Goal: Task Accomplishment & Management: Use online tool/utility

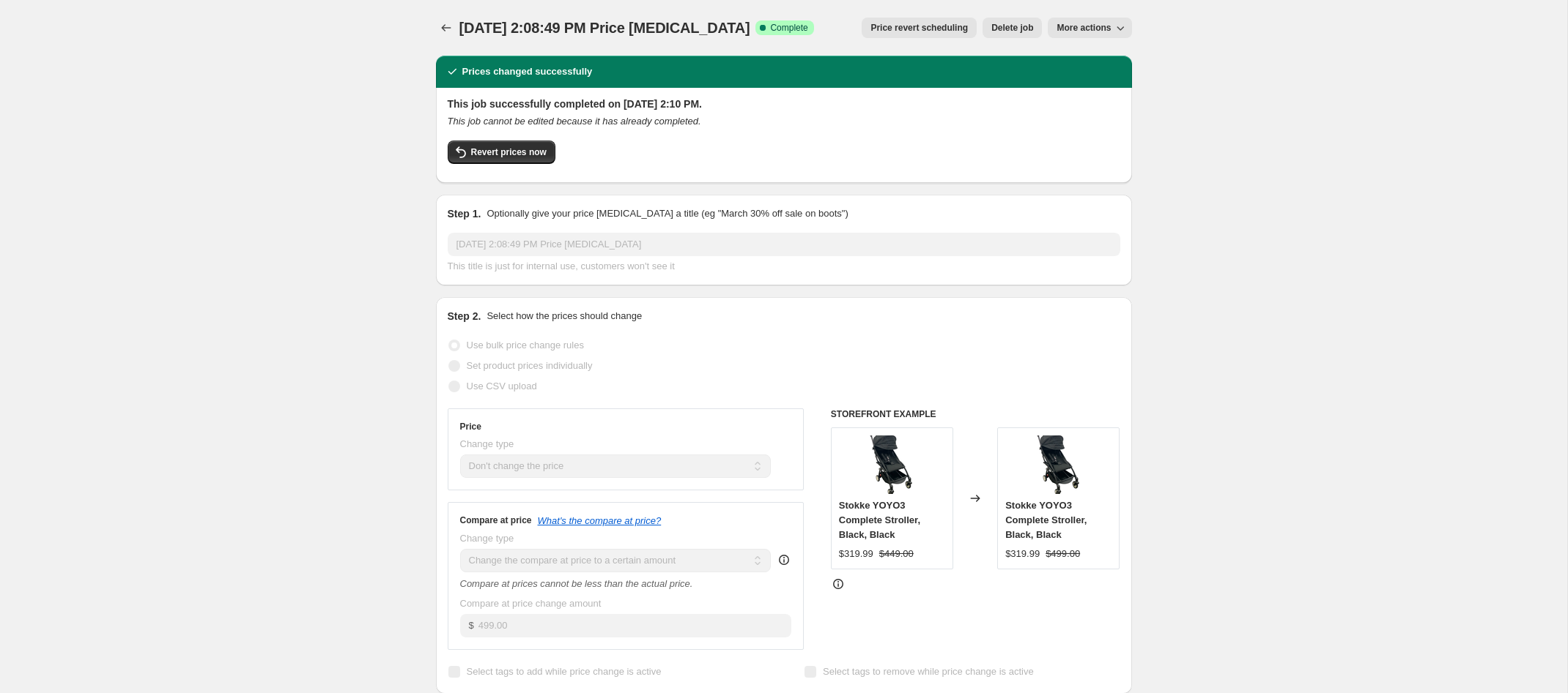
select select "no_change"
select select "to"
select select "tag"
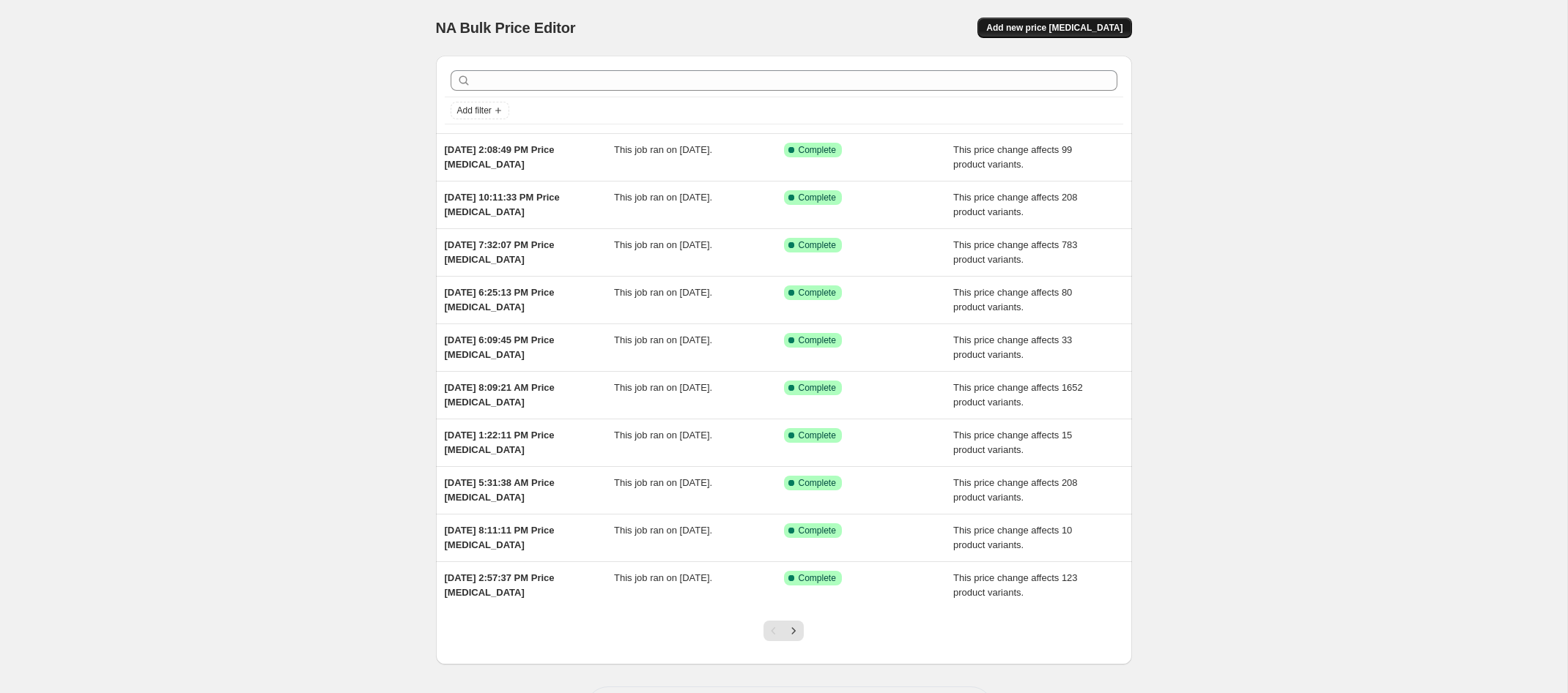
click at [1076, 31] on span "Add new price [MEDICAL_DATA]" at bounding box center [1055, 28] width 137 height 11
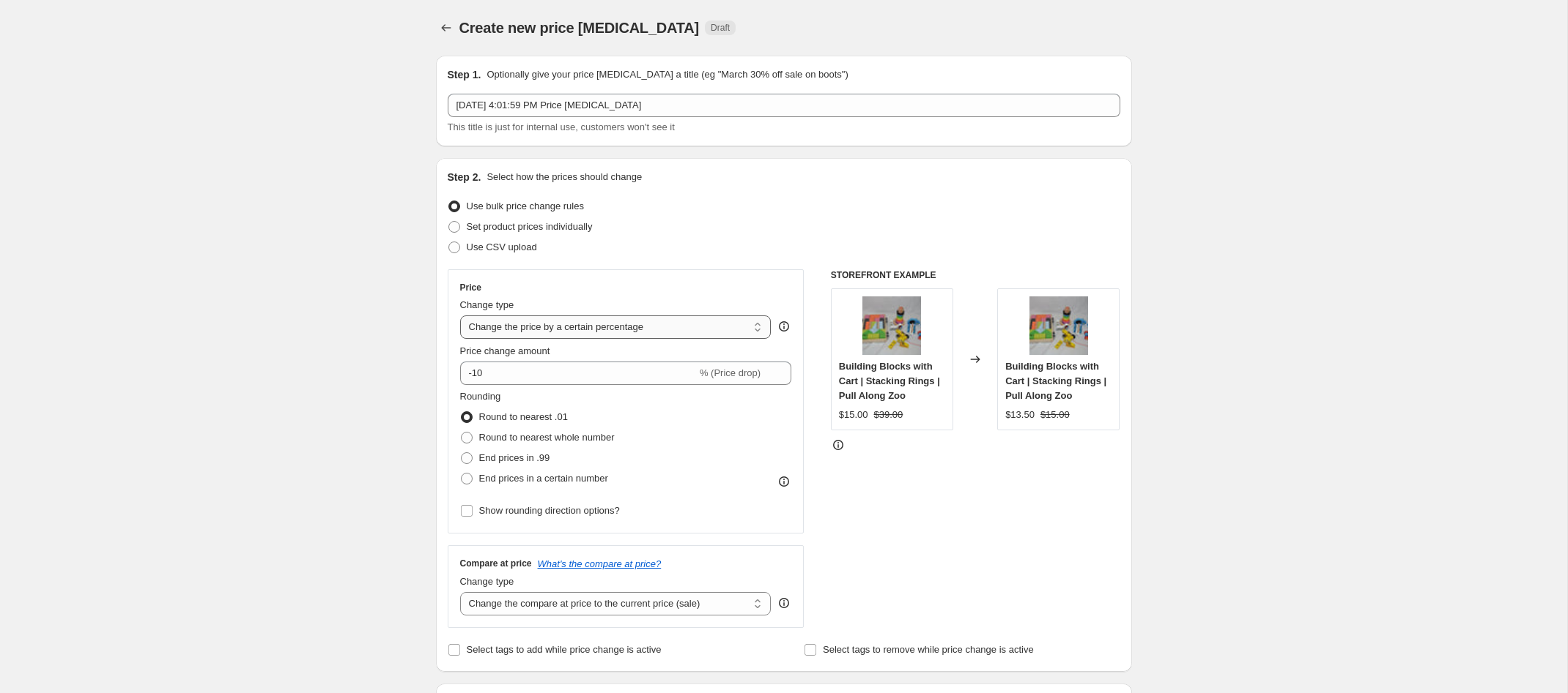
click at [507, 332] on select "Change the price to a certain amount Change the price by a certain amount Chang…" at bounding box center [616, 327] width 311 height 24
select select "no_change"
click at [460, 316] on select "Change the price to a certain amount Change the price by a certain amount Chang…" at bounding box center [616, 327] width 311 height 24
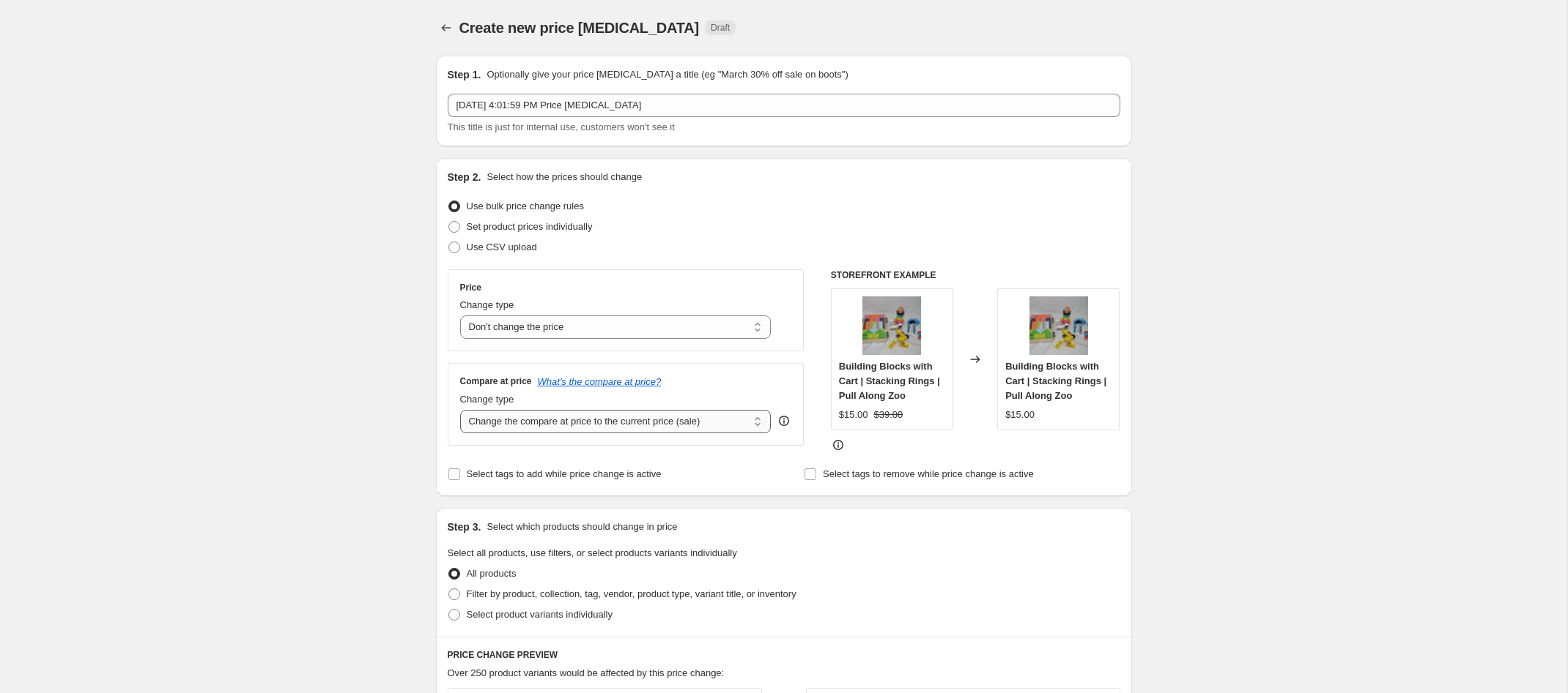
click at [518, 425] on select "Change the compare at price to the current price (sale) Change the compare at p…" at bounding box center [616, 422] width 311 height 24
select select "to"
click at [460, 410] on select "Change the compare at price to the current price (sale) Change the compare at p…" at bounding box center [616, 422] width 311 height 24
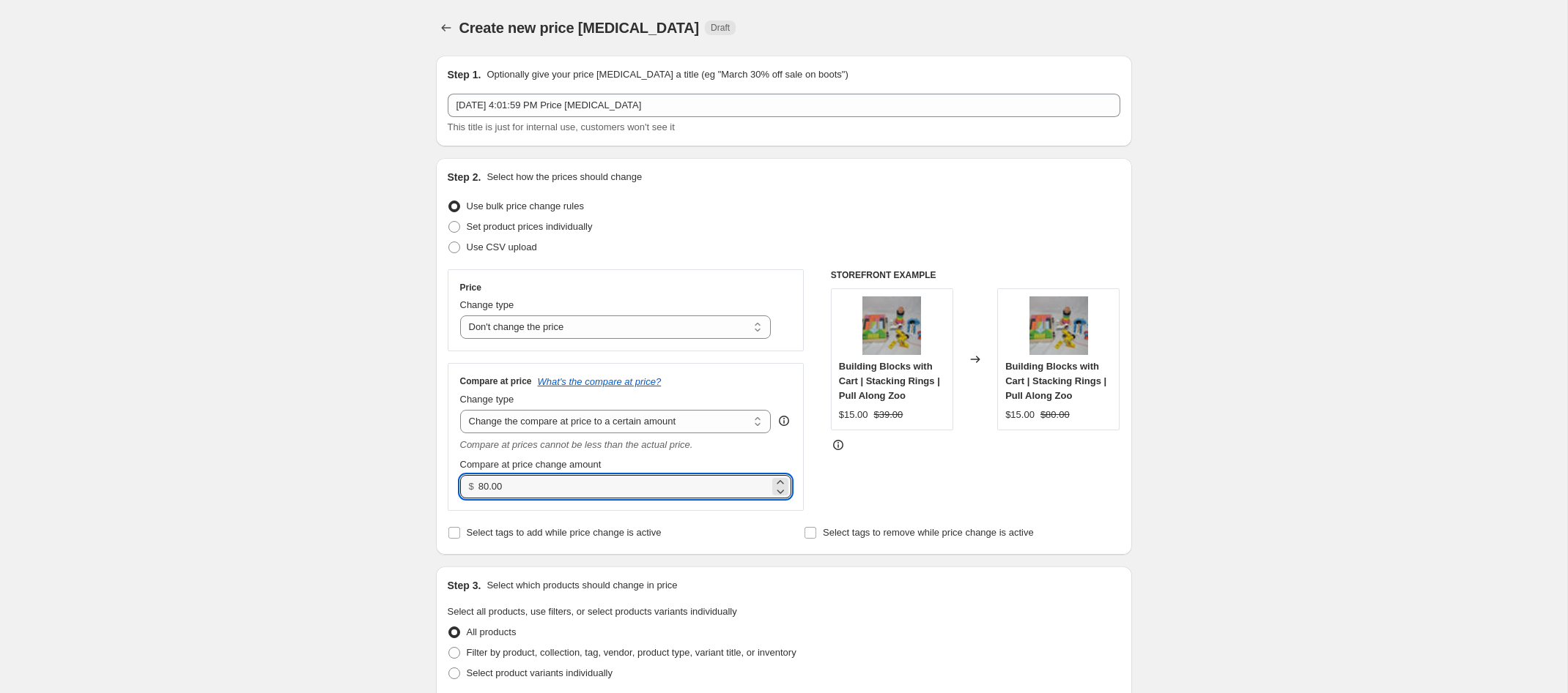
drag, startPoint x: 519, startPoint y: 488, endPoint x: 435, endPoint y: 485, distance: 84.1
click at [436, 485] on div "Step 2. Select how the prices should change Use bulk price change rules Set pro…" at bounding box center [783, 356] width 696 height 397
type input "325.00"
click at [868, 606] on fieldset "Select all products, use filters, or select products variants individually All …" at bounding box center [784, 644] width 673 height 79
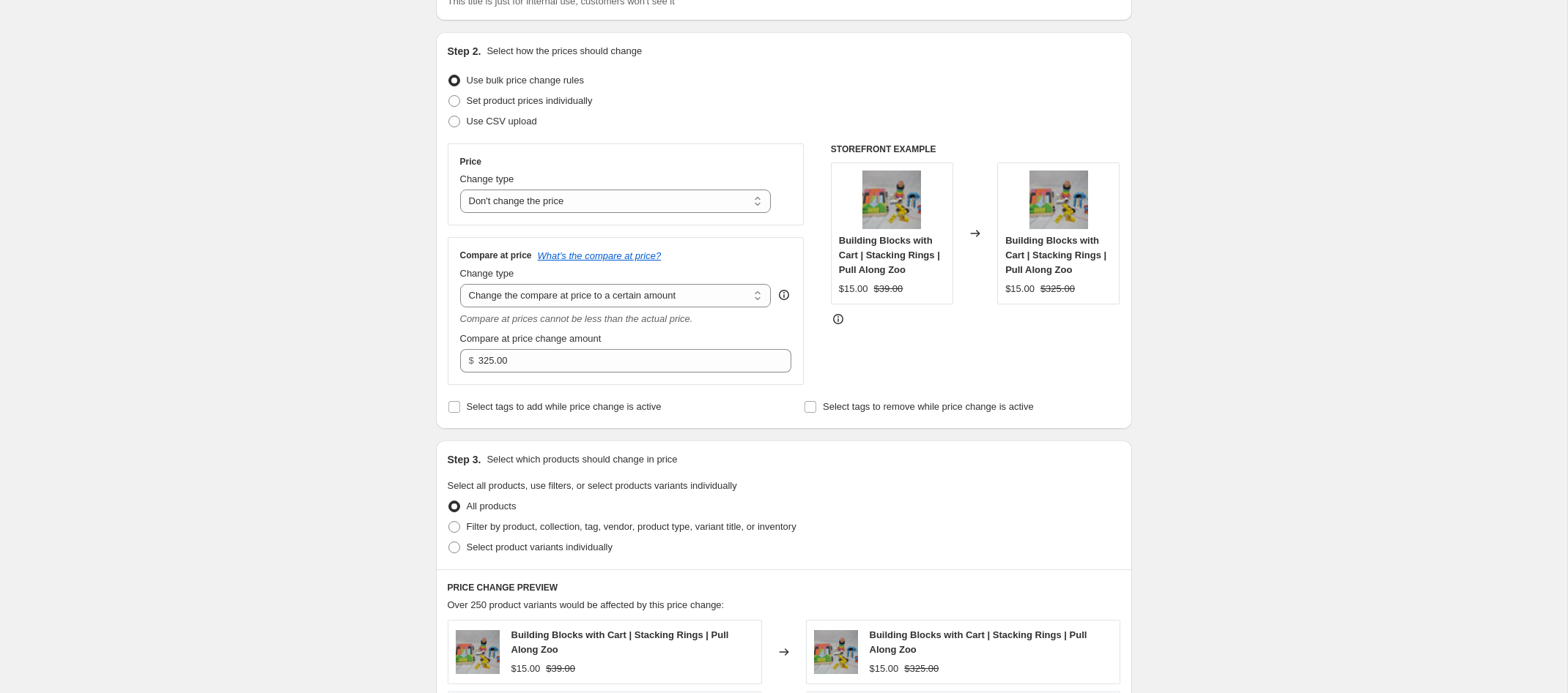
scroll to position [229, 0]
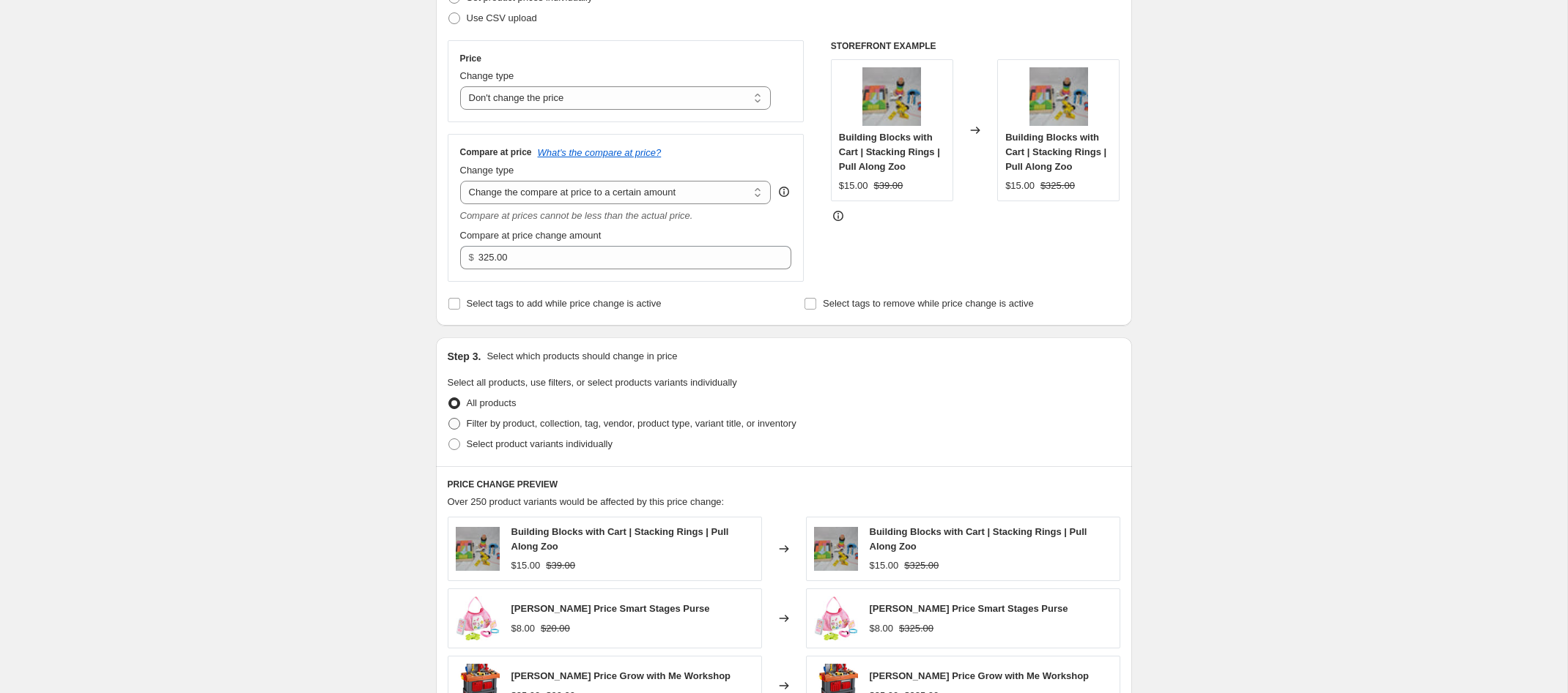
click at [456, 426] on span at bounding box center [454, 423] width 12 height 11
click at [449, 419] on input "Filter by product, collection, tag, vendor, product type, variant title, or inv…" at bounding box center [449, 418] width 1 height 1
radio input "true"
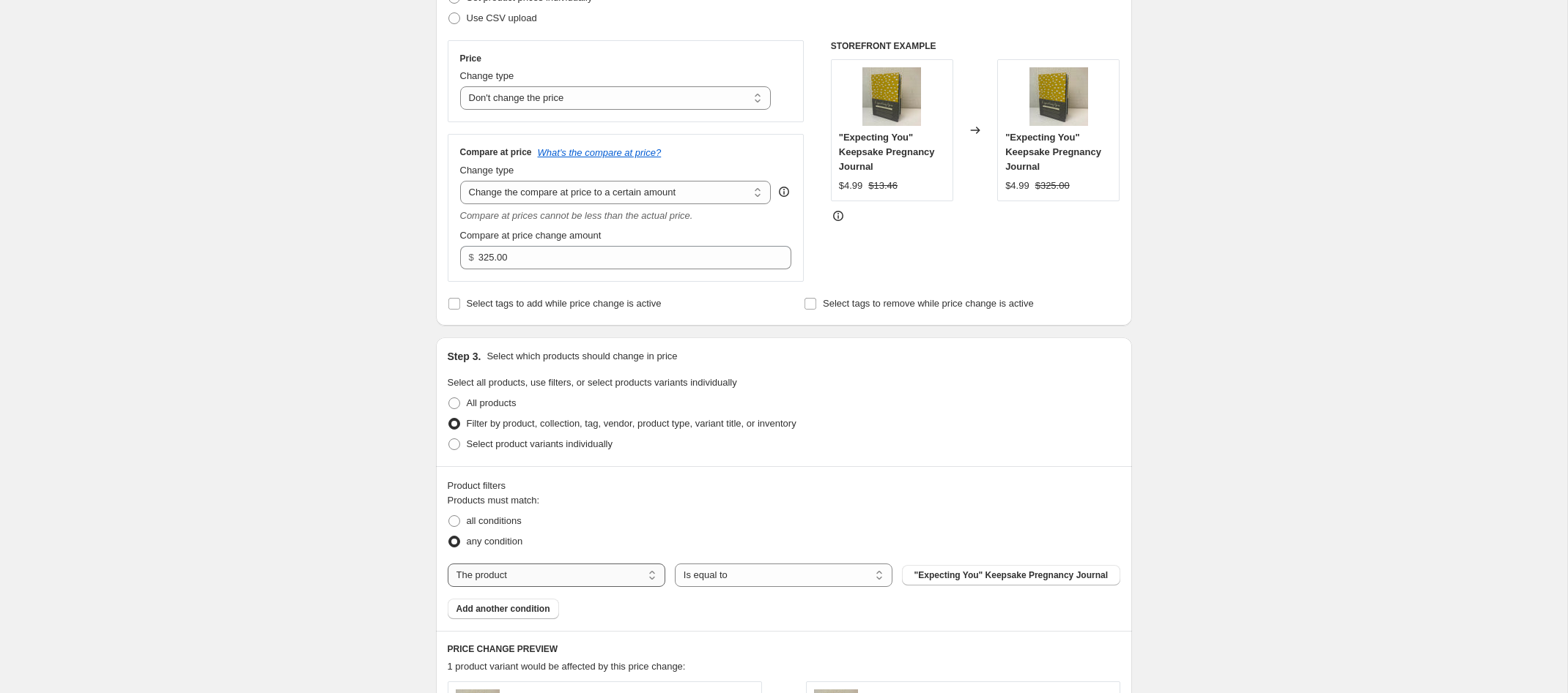
click at [522, 585] on select "The product The product's collection The product's tag The product's vendor The…" at bounding box center [557, 575] width 218 height 24
select select "tag"
click at [945, 577] on span "& Away Deluxe Doorway Jumper" at bounding box center [1011, 575] width 137 height 11
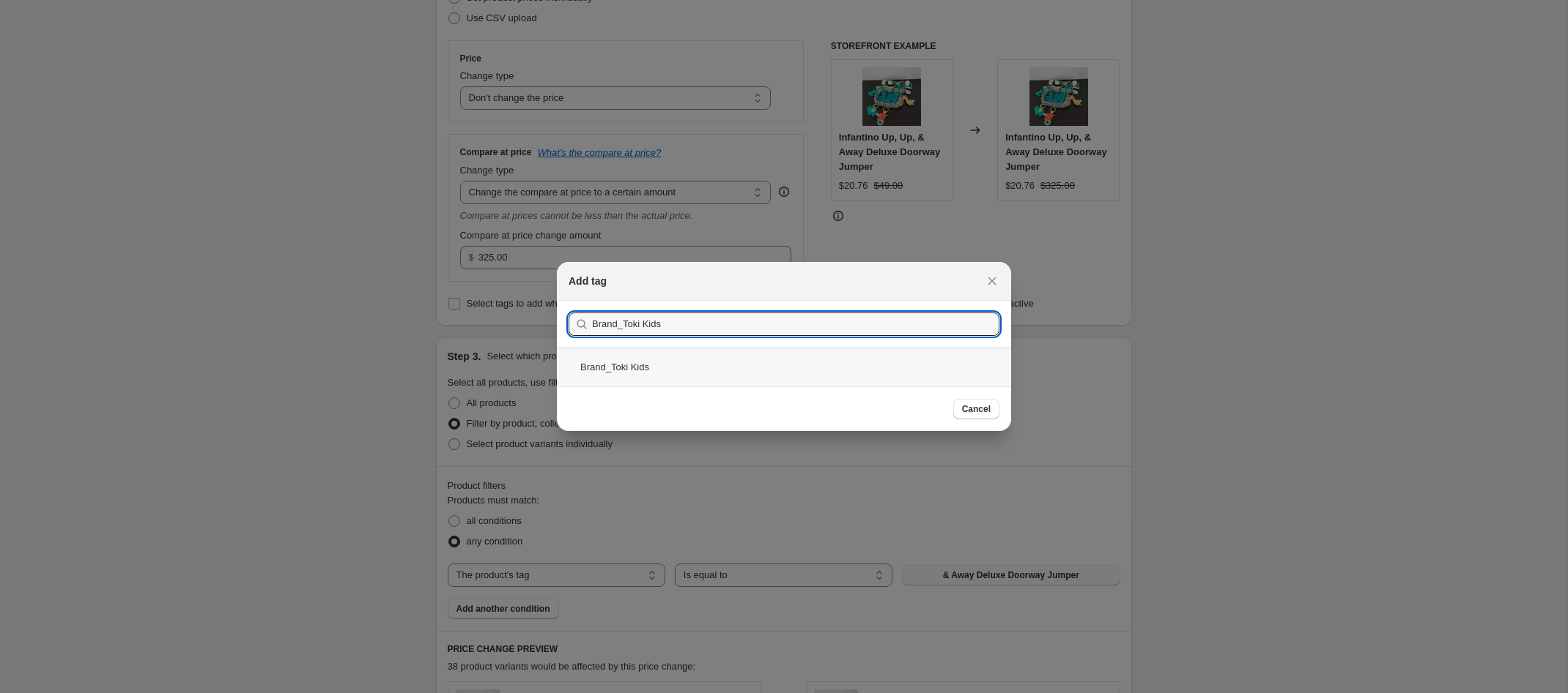
type input "Brand_Toki Kids"
click at [648, 363] on div "Brand_Toki Kids" at bounding box center [784, 367] width 454 height 39
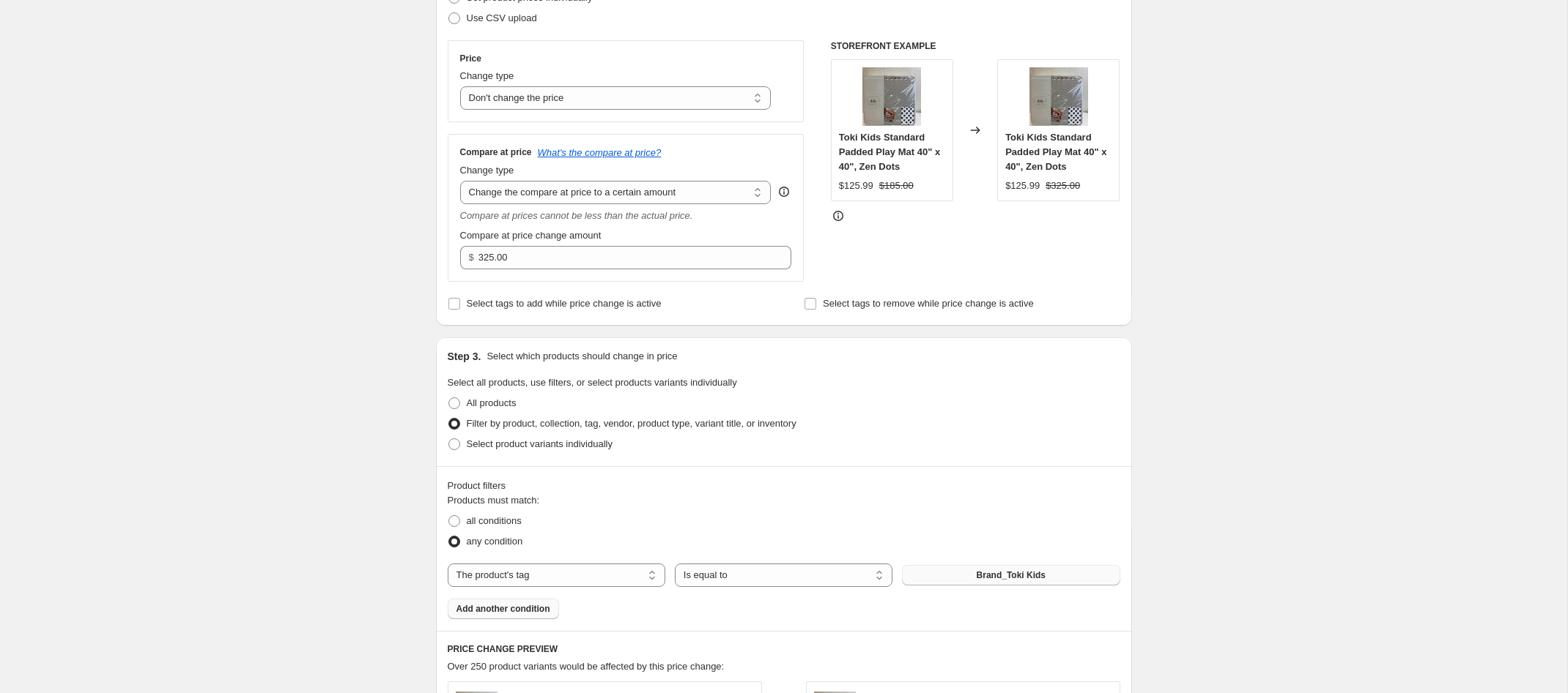
click at [508, 616] on button "Add another condition" at bounding box center [503, 609] width 111 height 21
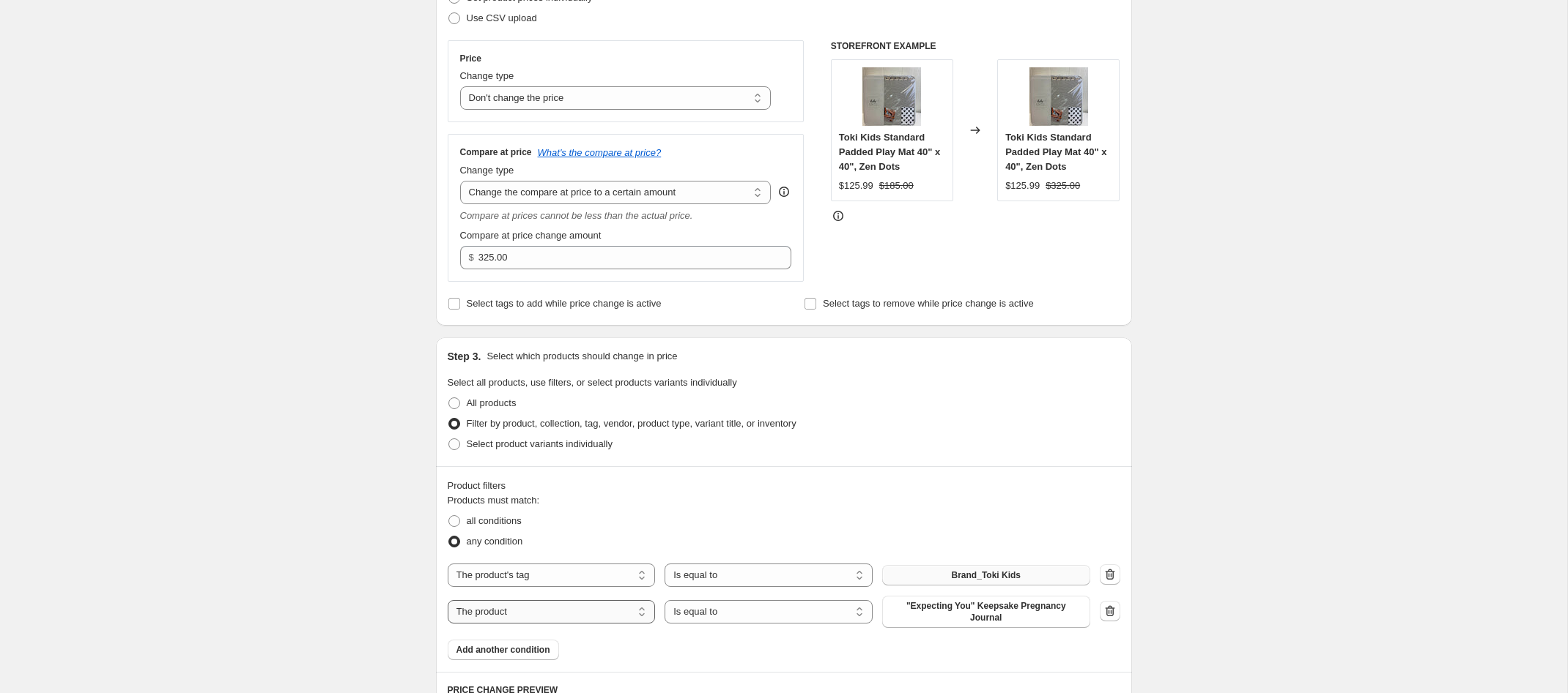
click at [517, 613] on select "The product The product's collection The product's tag The product's vendor The…" at bounding box center [552, 612] width 208 height 24
select select "tag"
click at [971, 609] on span "& Away Deluxe Doorway Jumper" at bounding box center [987, 607] width 137 height 11
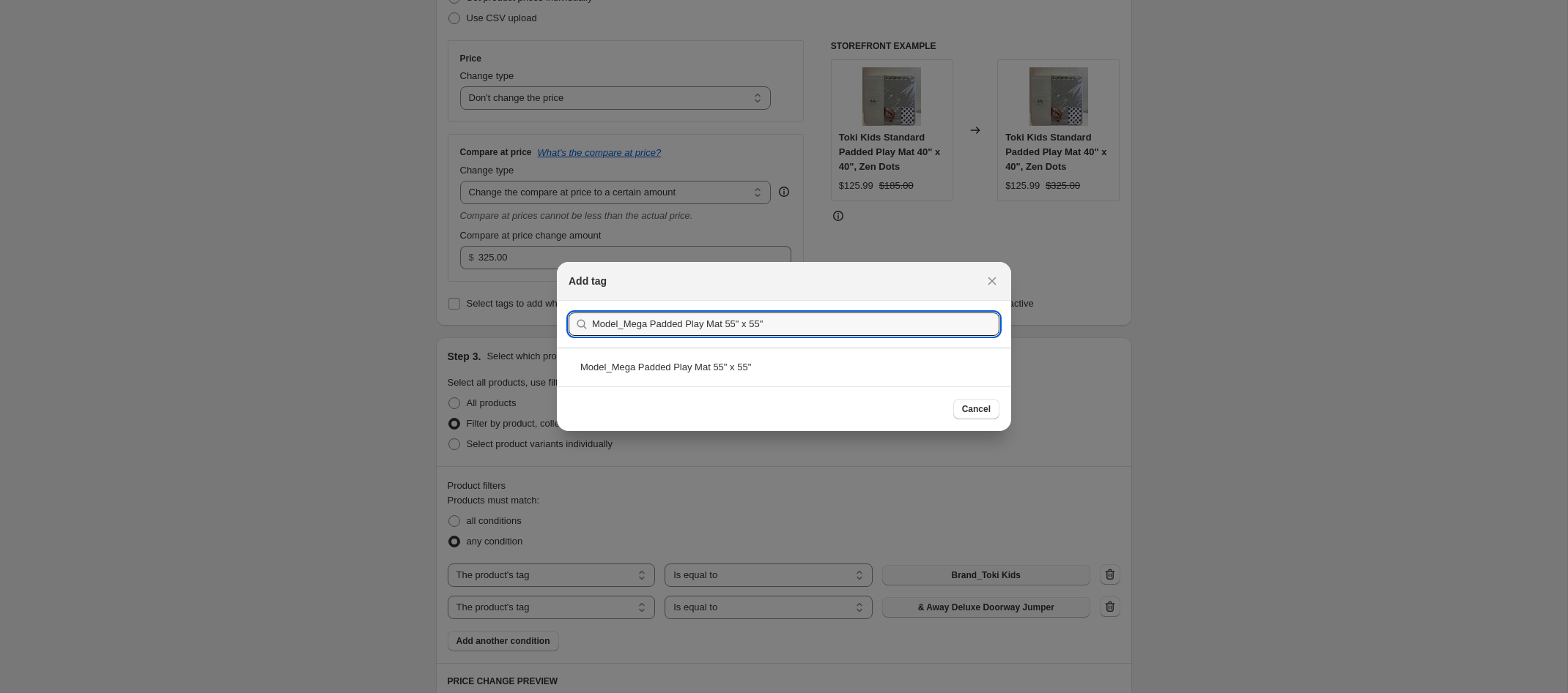
type input "Model_Mega Padded Play Mat 55" x 55""
click at [657, 368] on div "Model_Mega Padded Play Mat 55" x 55"" at bounding box center [784, 367] width 454 height 39
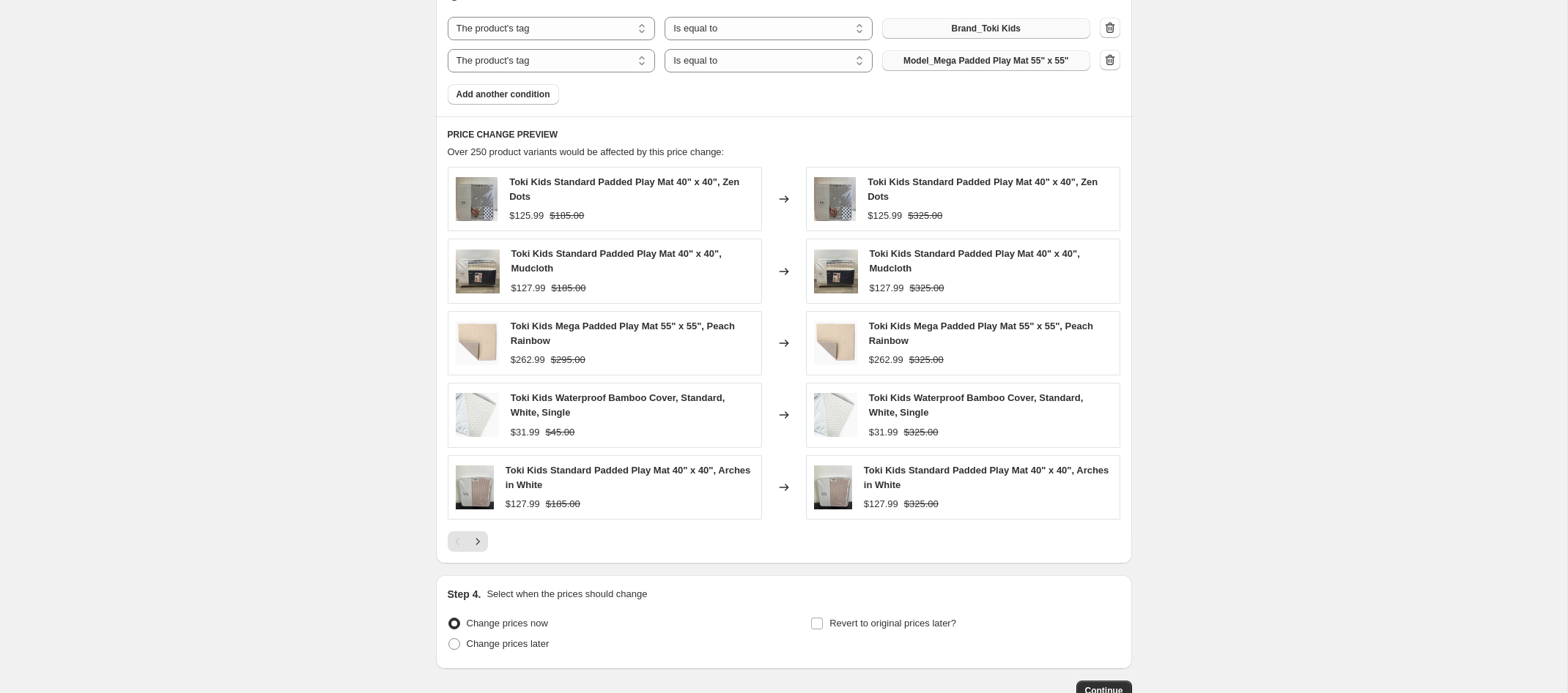
scroll to position [678, 0]
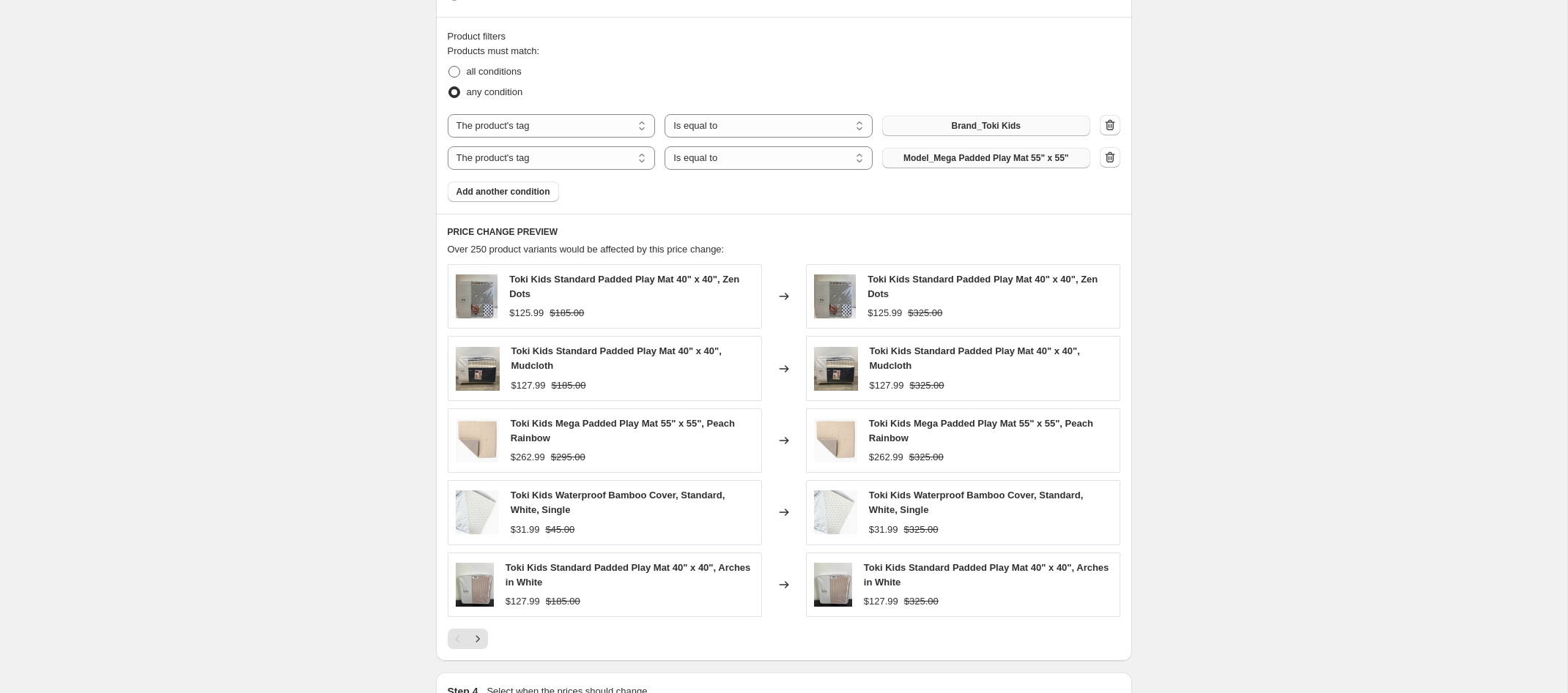
click at [456, 74] on span at bounding box center [454, 71] width 12 height 11
click at [449, 67] on input "all conditions" at bounding box center [449, 66] width 1 height 1
radio input "true"
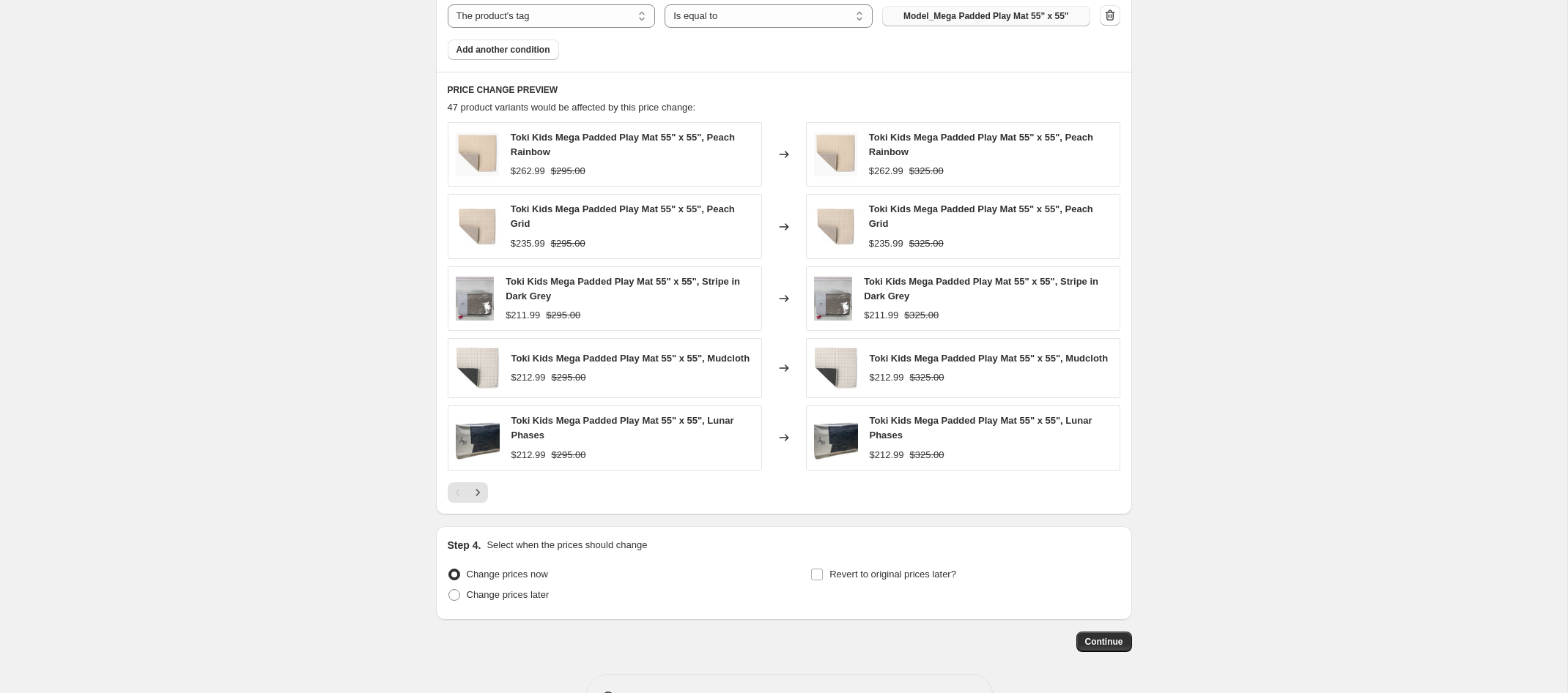
scroll to position [875, 0]
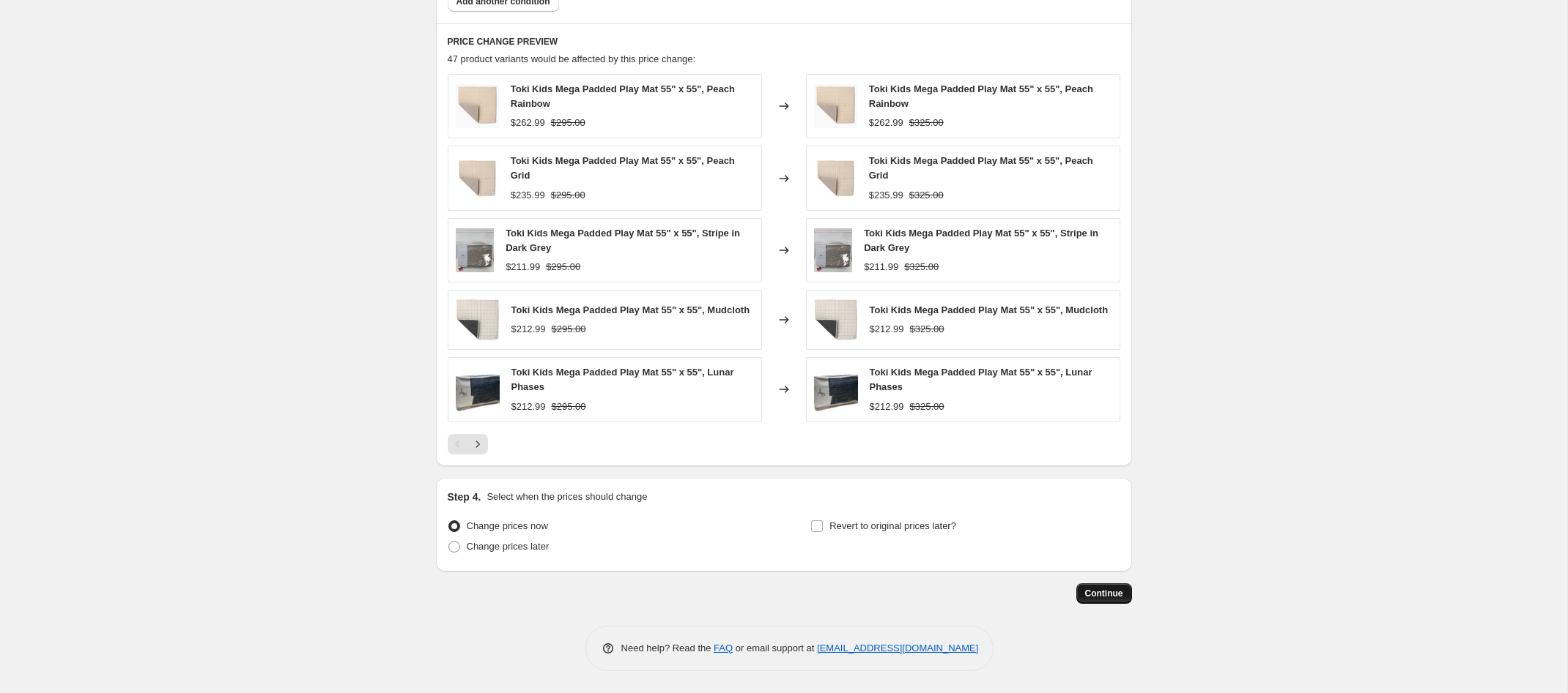
click at [1119, 598] on button "Continue" at bounding box center [1104, 593] width 56 height 21
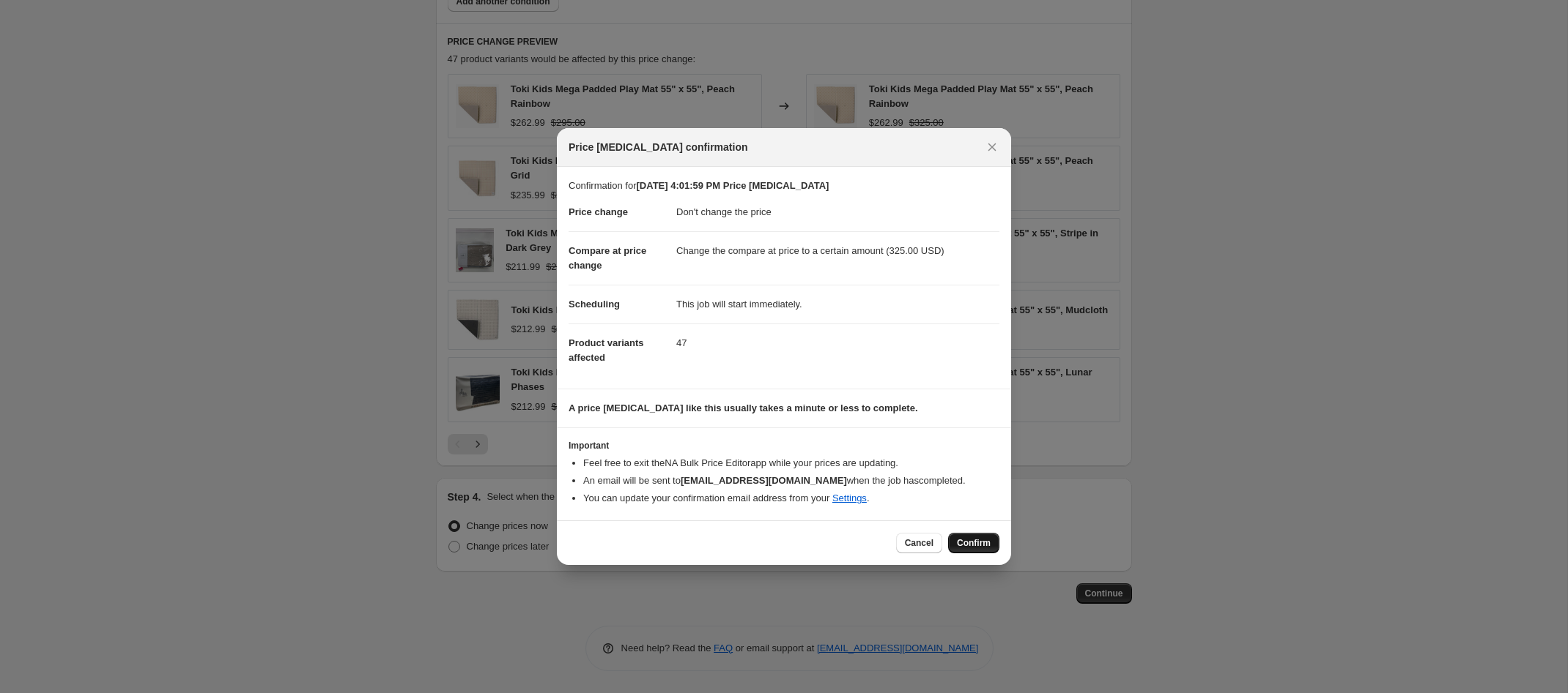
click at [969, 543] on span "Confirm" at bounding box center [973, 543] width 34 height 11
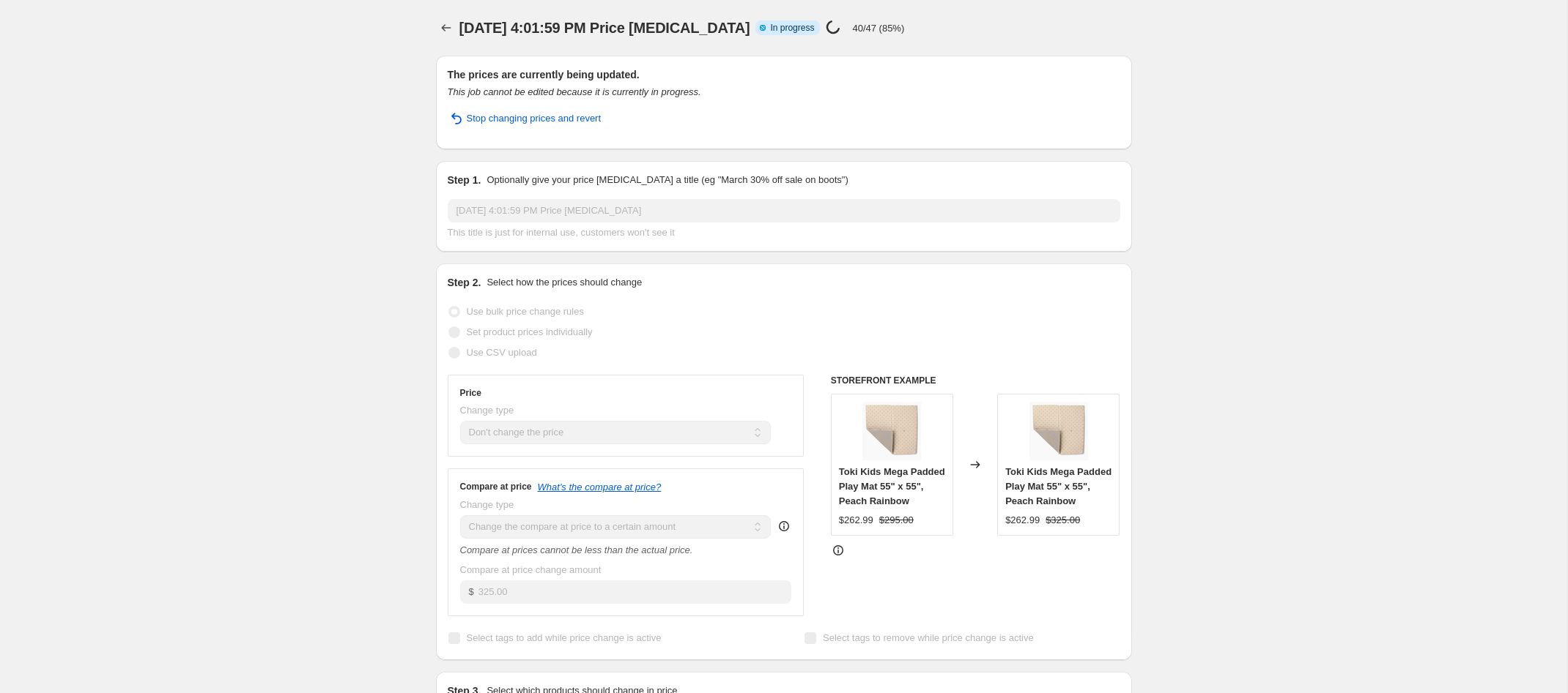
select select "no_change"
select select "to"
select select "tag"
